Goal: Task Accomplishment & Management: Manage account settings

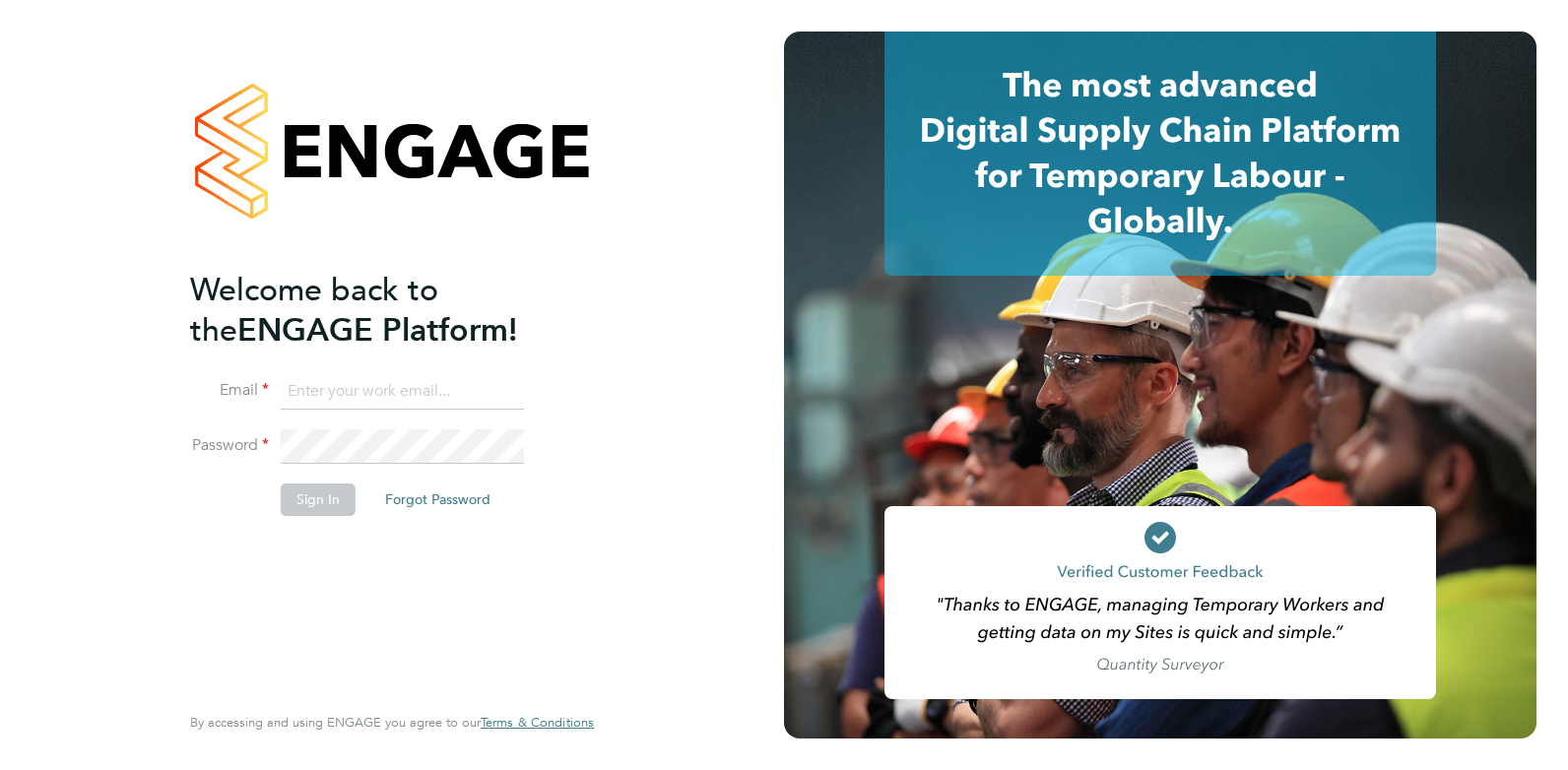
click at [339, 395] on input at bounding box center [402, 392] width 243 height 36
click at [215, 407] on fieldset "Email cmallen010@gmail.com Password Sign In Forgot Password" at bounding box center [382, 455] width 384 height 162
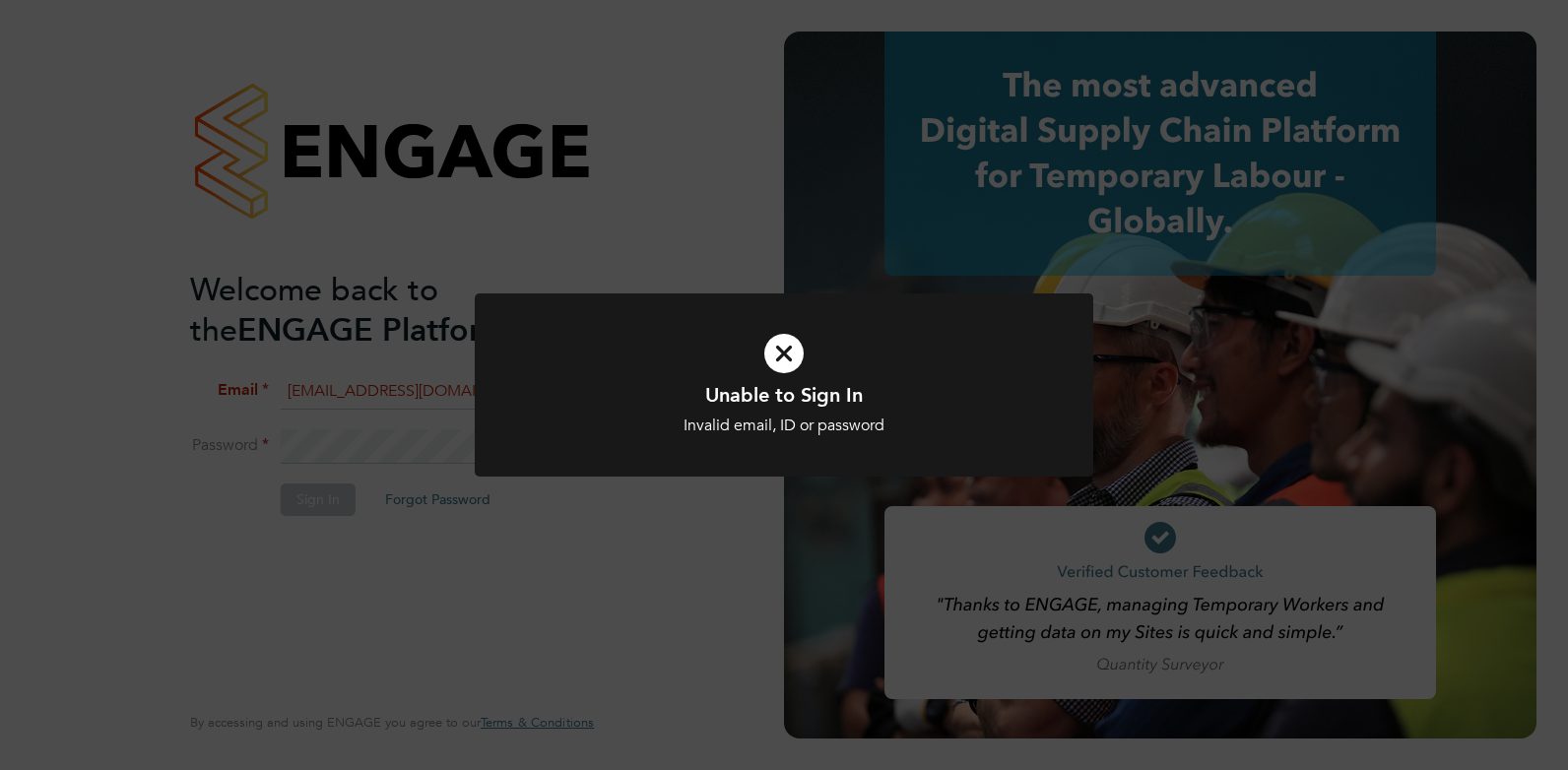
click at [487, 341] on div at bounding box center [784, 385] width 619 height 185
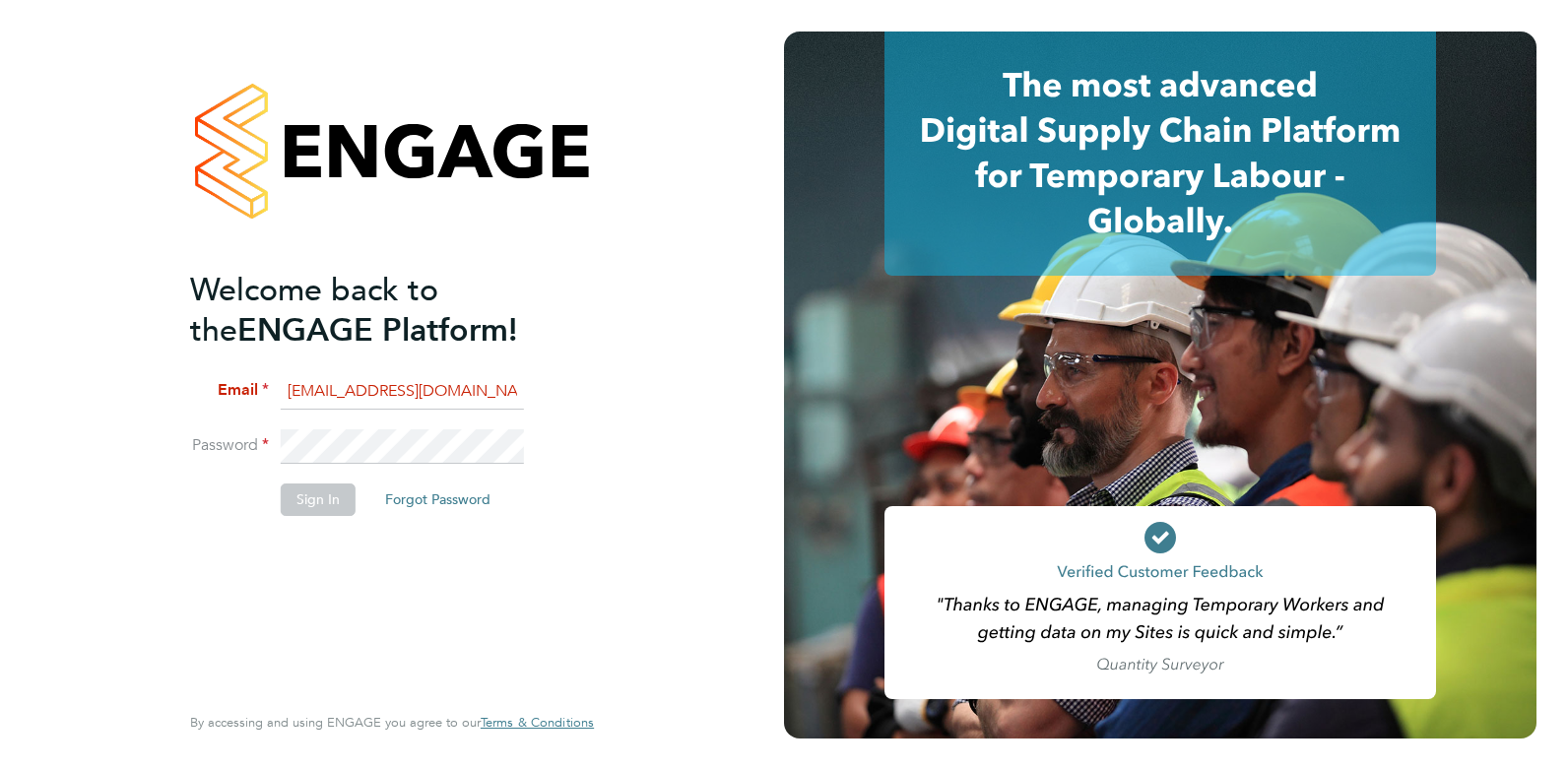
click at [373, 419] on li "Email cmallen010@gmail.com" at bounding box center [382, 402] width 384 height 55
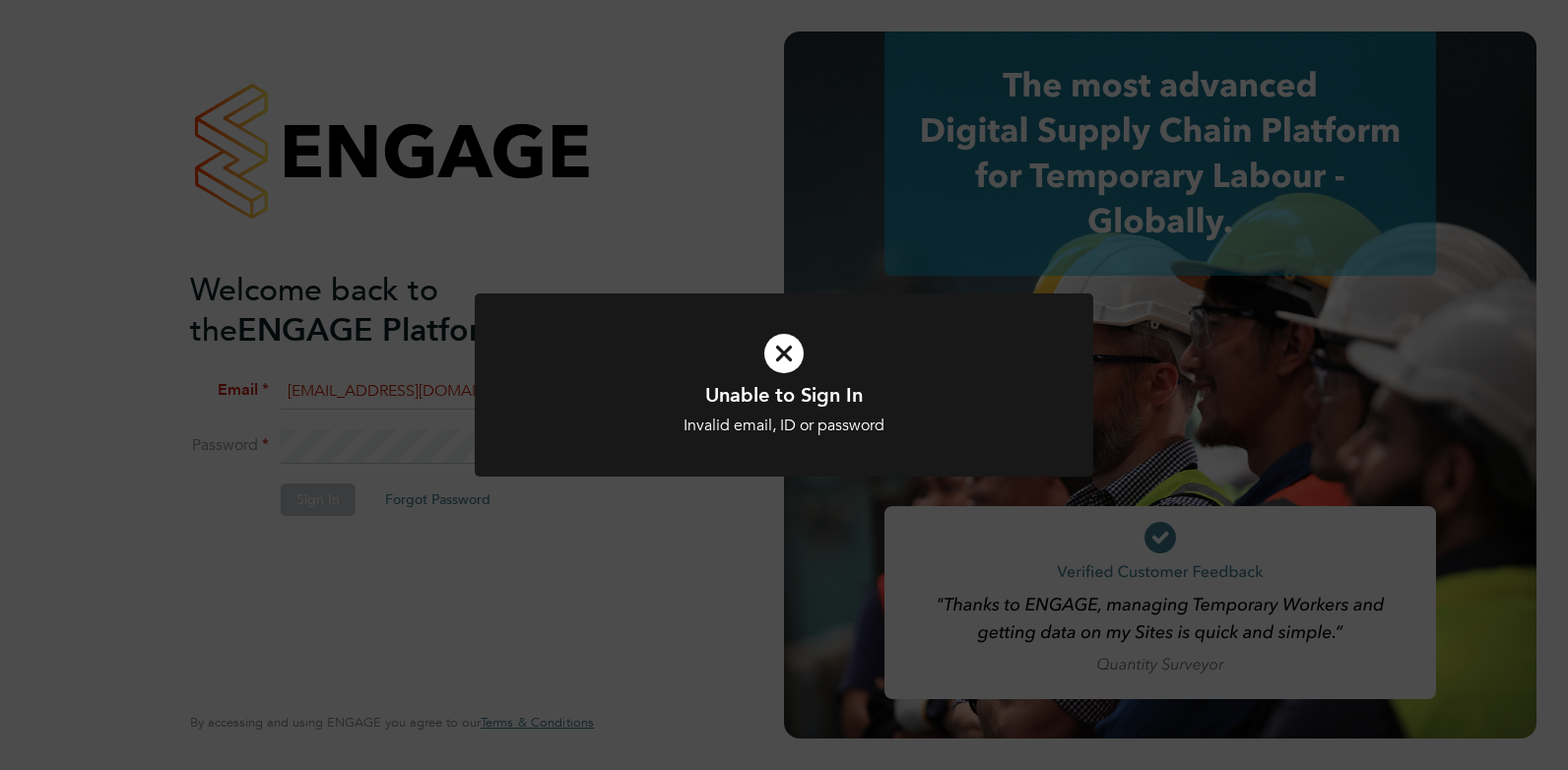
click at [1565, 333] on div "Unable to Sign In Invalid email, ID or password Cancel Okay" at bounding box center [784, 385] width 1568 height 770
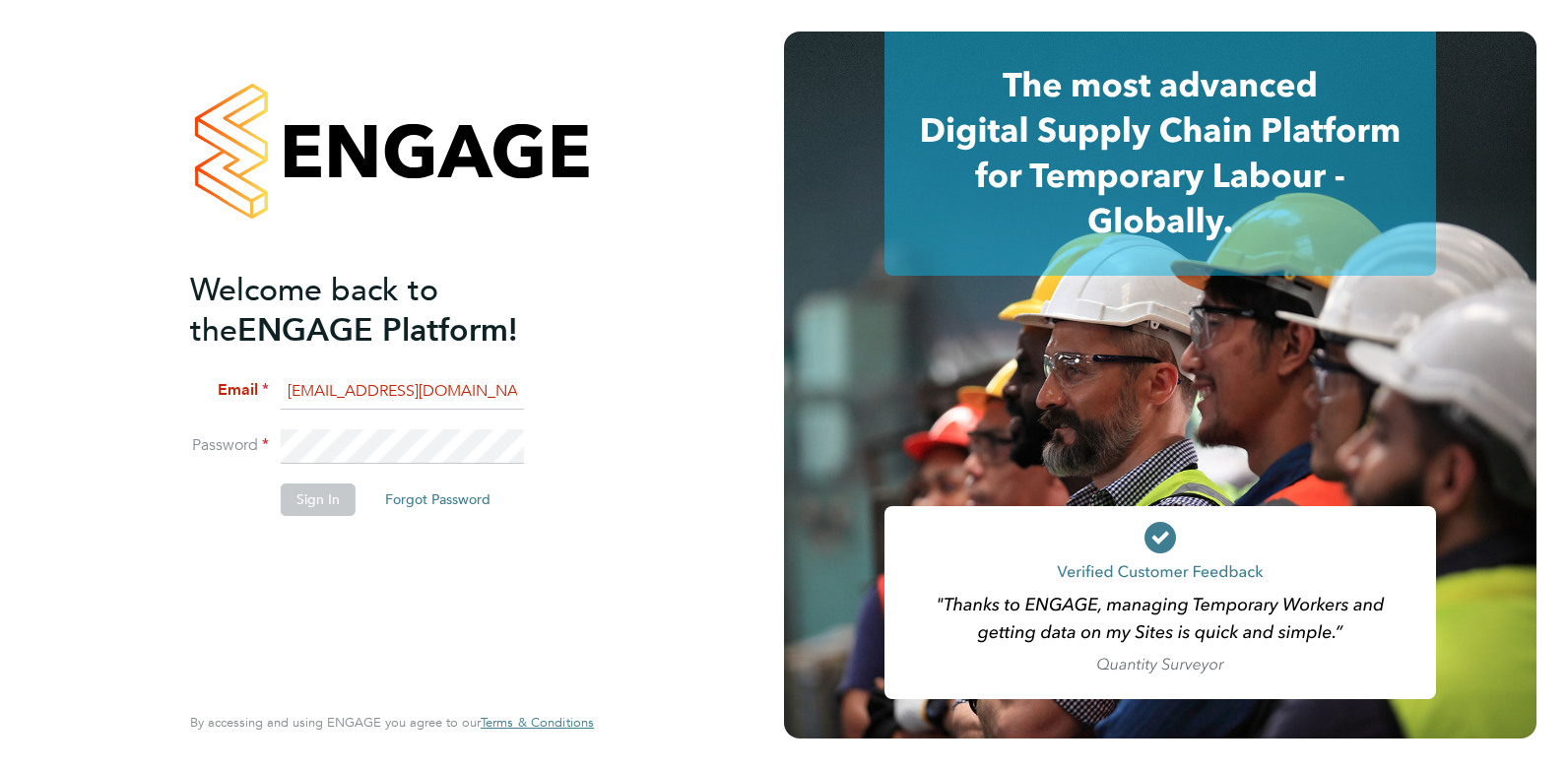
click at [151, 422] on div "Welcome back to the ENGAGE Platform! Email cmallen010@gmail.com Password Sign I…" at bounding box center [392, 385] width 483 height 770
drag, startPoint x: 460, startPoint y: 390, endPoint x: 230, endPoint y: 336, distance: 236.3
click at [230, 336] on ng-template "Welcome back to the ENGAGE Platform! Email cmallen010@gmail.com Password Sign I…" at bounding box center [382, 402] width 384 height 266
type input "charlotte@omniapeople.com"
click at [340, 511] on button "Sign In" at bounding box center [318, 500] width 75 height 32
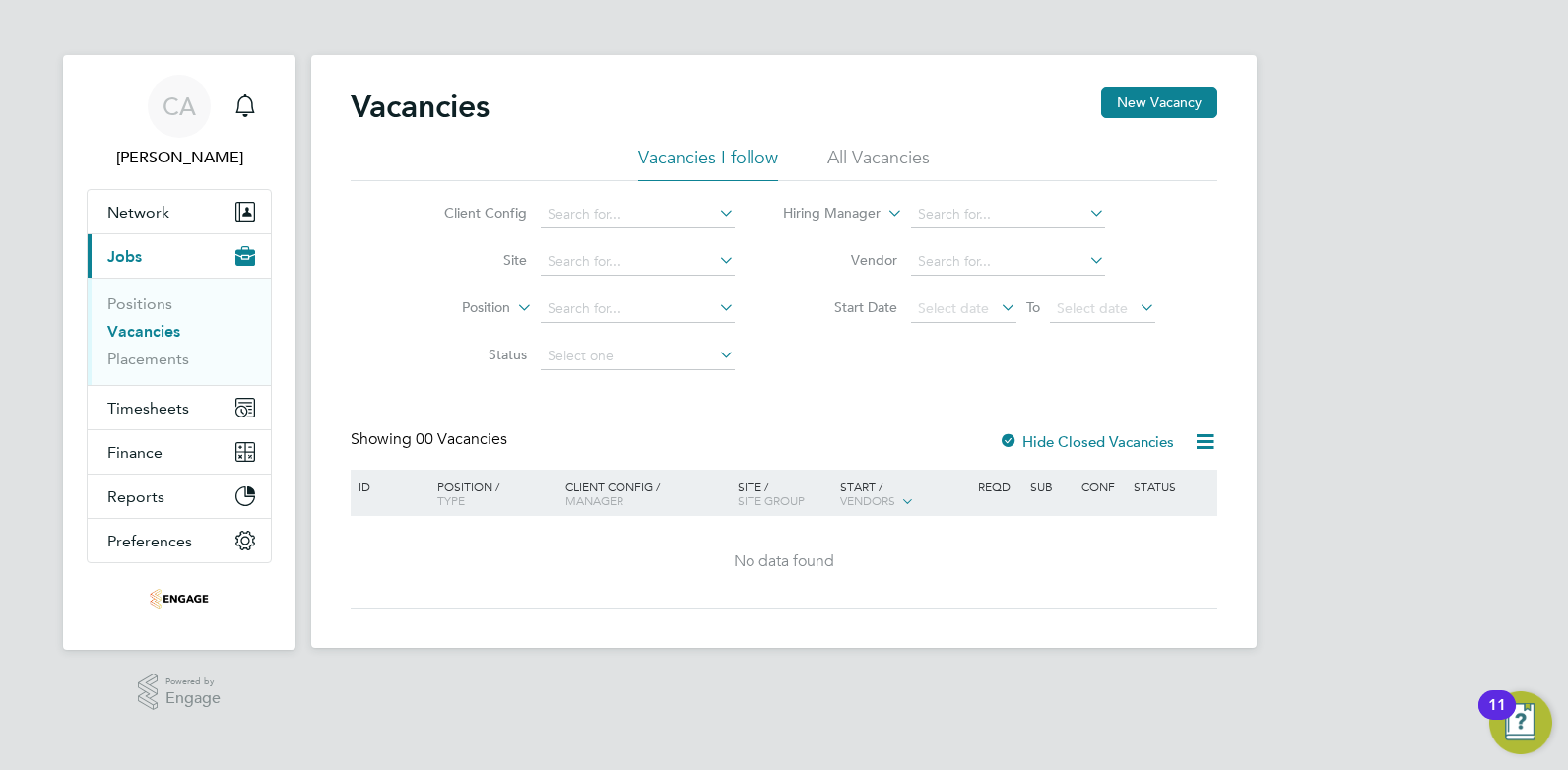
click at [863, 155] on li "All Vacancies" at bounding box center [878, 164] width 103 height 36
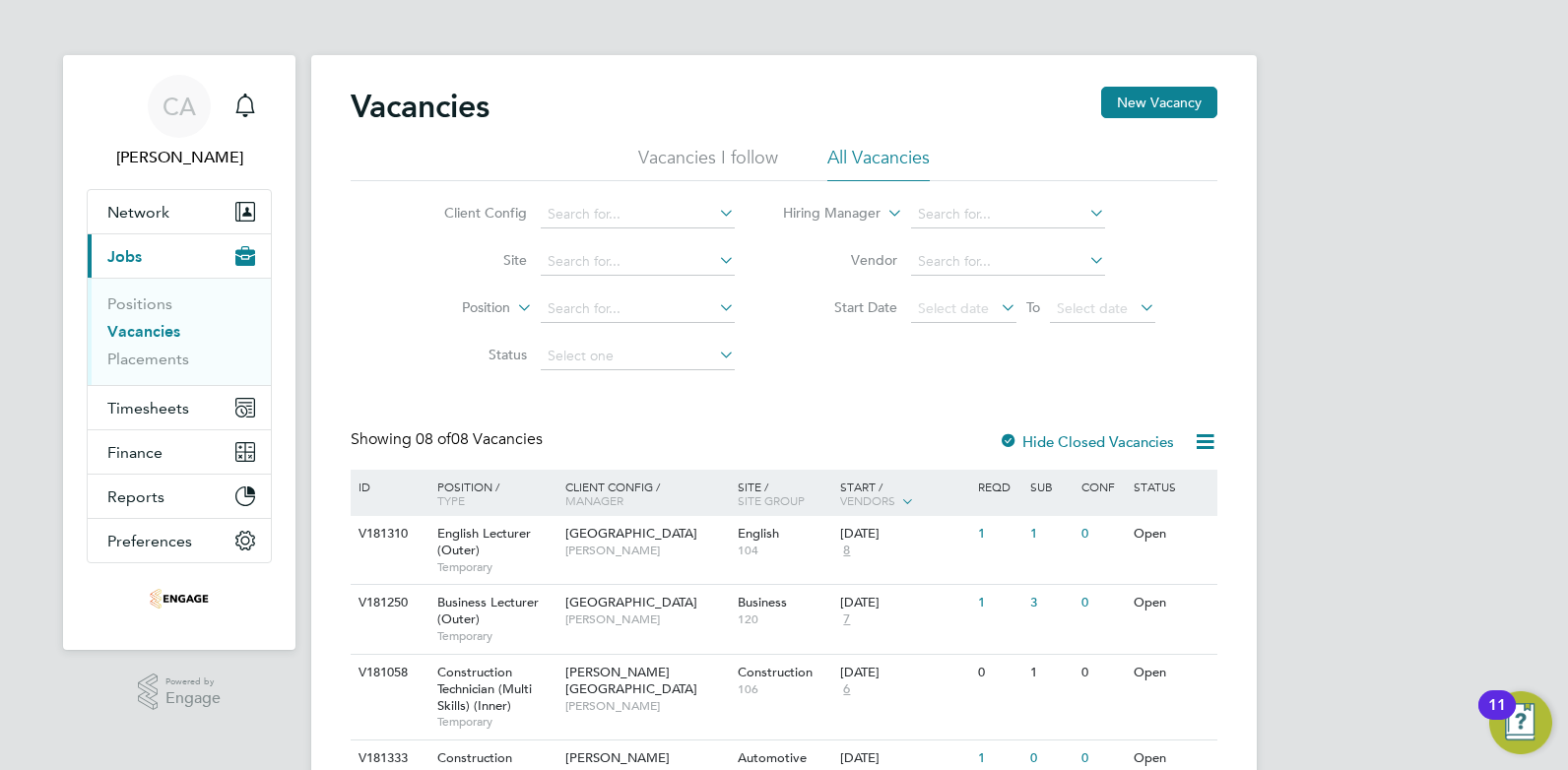
click at [1546, 301] on div "CA [PERSON_NAME] Notifications Applications: Network Team Members Businesses Si…" at bounding box center [784, 604] width 1568 height 1208
